Goal: Check status

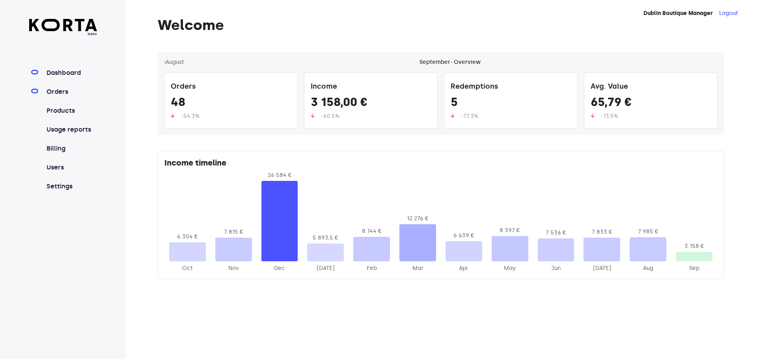
click at [67, 94] on link "Orders" at bounding box center [71, 91] width 52 height 9
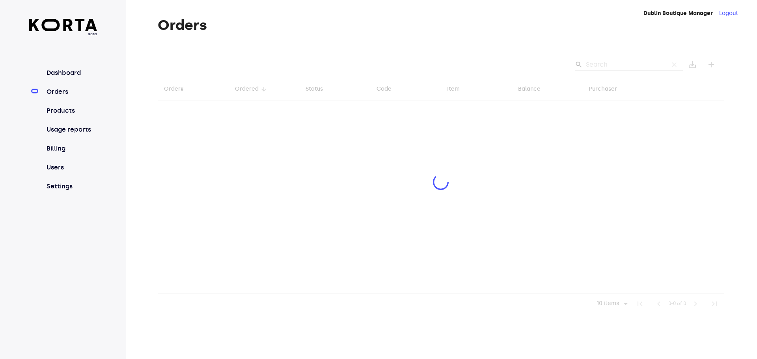
click at [594, 67] on div at bounding box center [441, 183] width 566 height 262
click at [602, 68] on div at bounding box center [441, 183] width 566 height 262
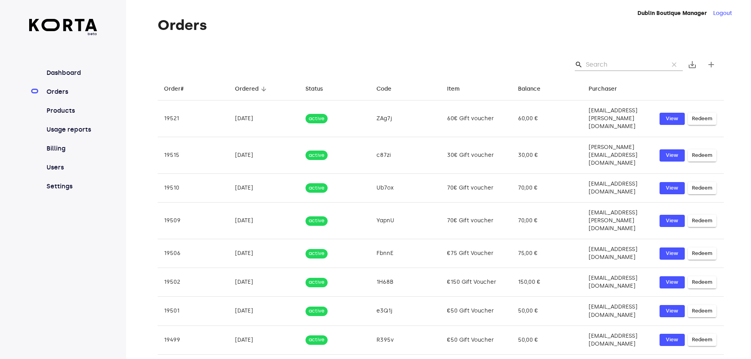
click at [600, 65] on input "Search" at bounding box center [624, 64] width 76 height 13
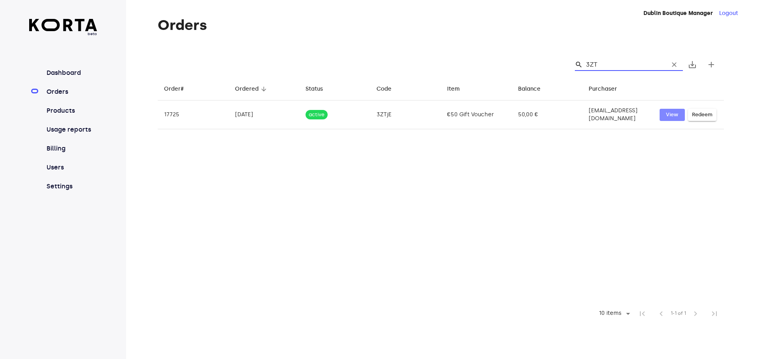
type input "3ZT"
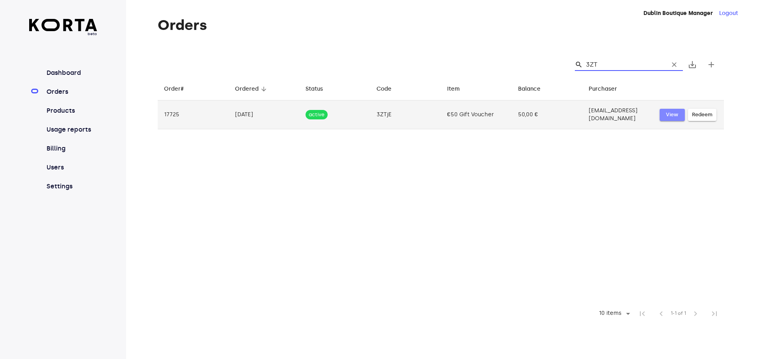
click at [670, 116] on span "View" at bounding box center [672, 114] width 17 height 9
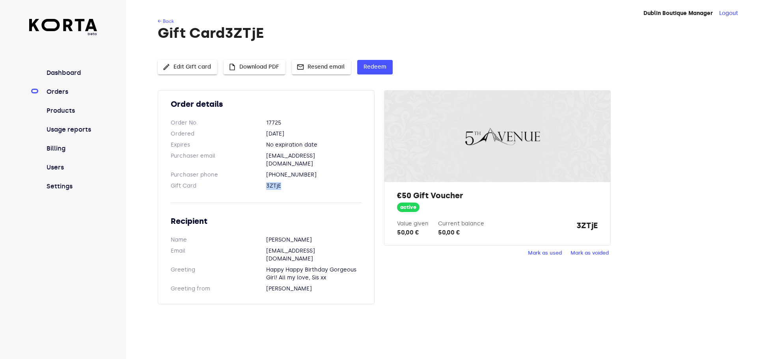
click at [550, 249] on span "Mark as used" at bounding box center [545, 253] width 34 height 9
